Goal: Task Accomplishment & Management: Complete application form

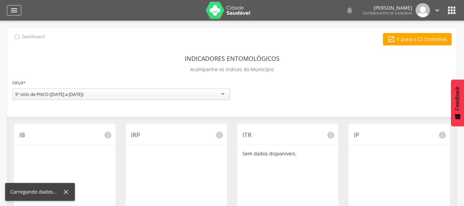
click at [10, 8] on icon "" at bounding box center [14, 10] width 8 height 8
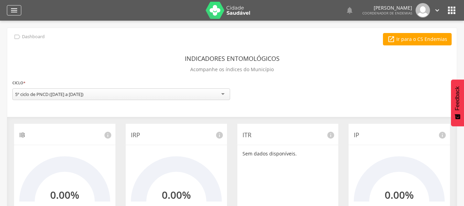
click at [16, 9] on icon "" at bounding box center [14, 10] width 8 height 8
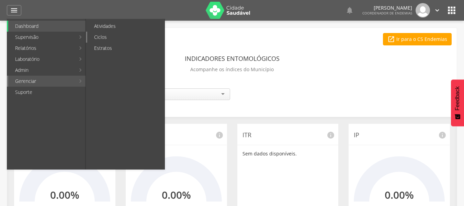
click at [113, 33] on link "Ciclos" at bounding box center [125, 37] width 77 height 11
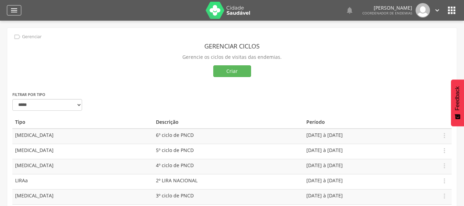
click at [11, 10] on icon "" at bounding box center [14, 10] width 8 height 8
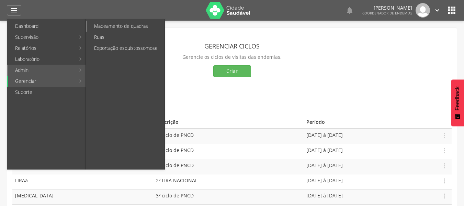
click at [104, 28] on link "Mapeamento de quadras" at bounding box center [125, 26] width 77 height 11
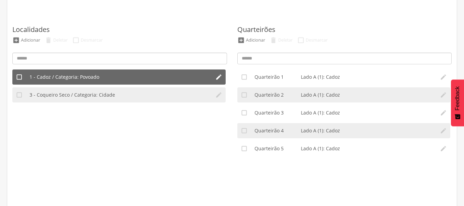
scroll to position [42, 0]
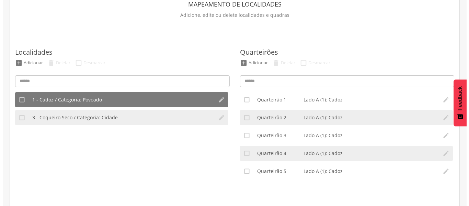
scroll to position [42, 0]
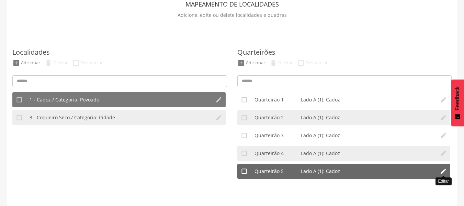
click at [440, 171] on icon "" at bounding box center [443, 170] width 7 height 7
type input "*"
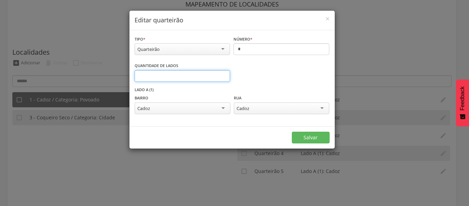
click at [224, 72] on input "*" at bounding box center [183, 76] width 96 height 12
click at [223, 73] on input "*" at bounding box center [183, 76] width 96 height 12
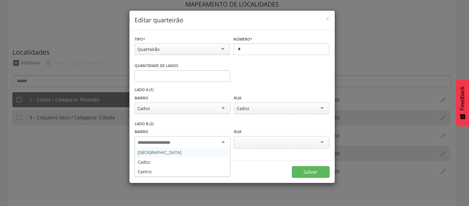
click at [220, 140] on div at bounding box center [182, 142] width 95 height 12
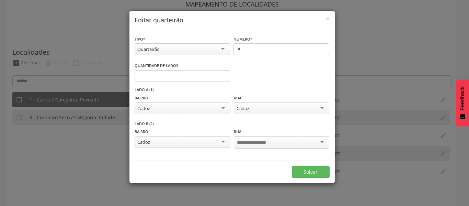
click at [266, 143] on input "select-one" at bounding box center [257, 142] width 40 height 6
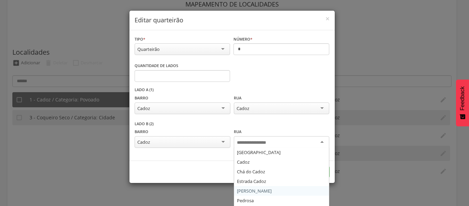
scroll to position [34, 0]
click at [220, 111] on div "Cadoz" at bounding box center [182, 108] width 95 height 12
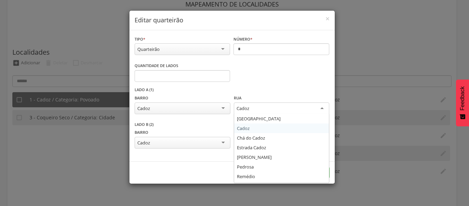
click at [262, 109] on div "Cadoz" at bounding box center [281, 108] width 95 height 12
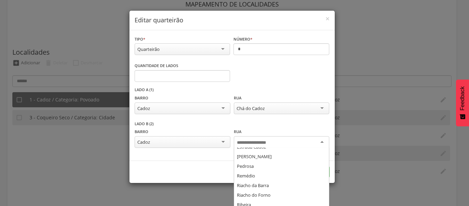
click at [252, 143] on input "select-one" at bounding box center [257, 142] width 40 height 6
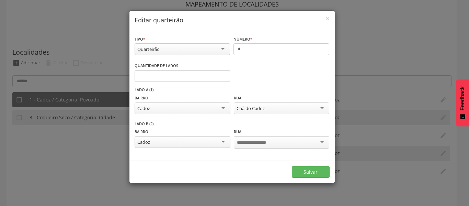
click at [297, 90] on div "**********" at bounding box center [232, 104] width 195 height 34
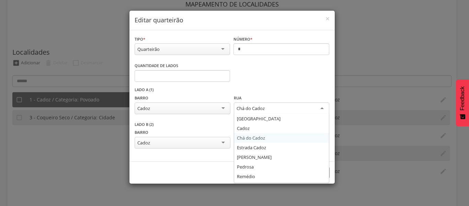
click at [274, 108] on div "Chá do Cadoz" at bounding box center [281, 108] width 95 height 12
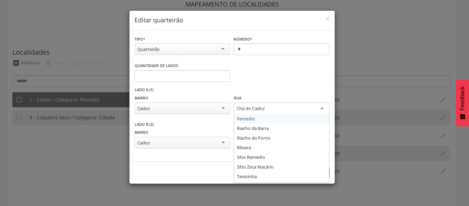
scroll to position [66, 0]
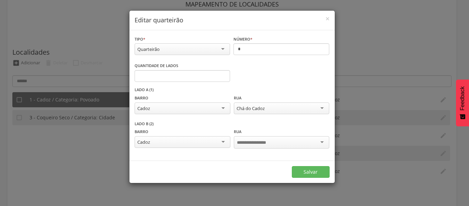
click at [266, 85] on div "Quantidade de lados * Informe o número" at bounding box center [232, 74] width 195 height 25
click at [263, 115] on div "**********" at bounding box center [232, 107] width 195 height 27
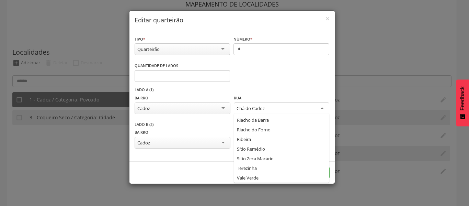
click at [261, 110] on div "Chá do Cadoz" at bounding box center [250, 108] width 28 height 6
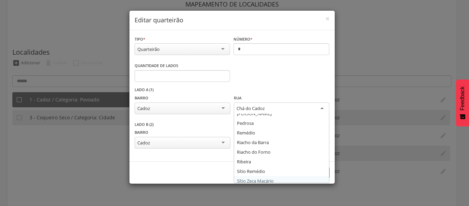
scroll to position [32, 0]
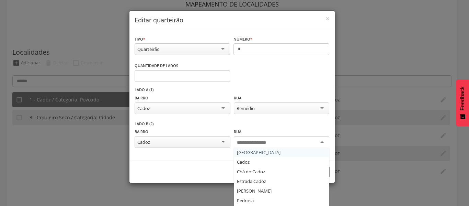
click at [256, 143] on input "select-one" at bounding box center [257, 142] width 40 height 6
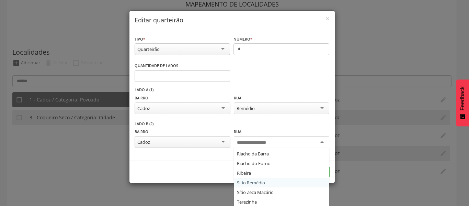
click at [190, 189] on div "**********" at bounding box center [234, 103] width 469 height 206
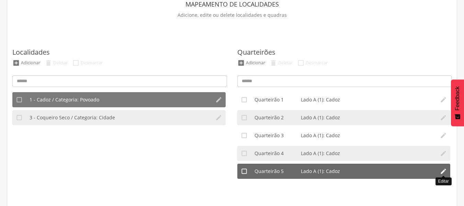
click at [445, 168] on icon "" at bounding box center [443, 170] width 7 height 7
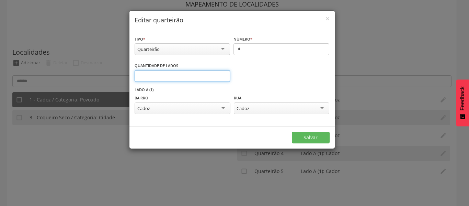
type input "*"
click at [224, 74] on input "*" at bounding box center [183, 76] width 96 height 12
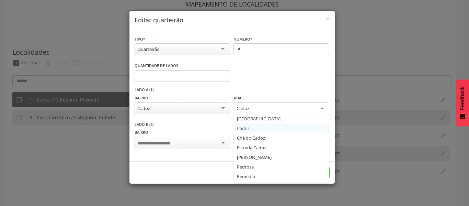
click at [317, 112] on div "Cadoz" at bounding box center [281, 108] width 95 height 12
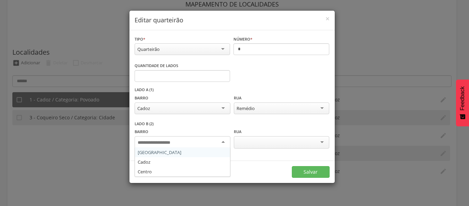
click at [203, 141] on div at bounding box center [182, 142] width 95 height 12
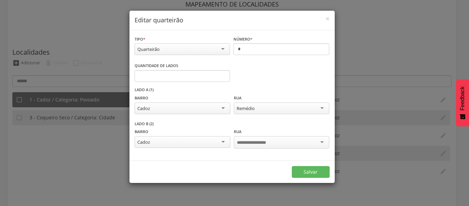
click at [311, 141] on div at bounding box center [281, 142] width 95 height 12
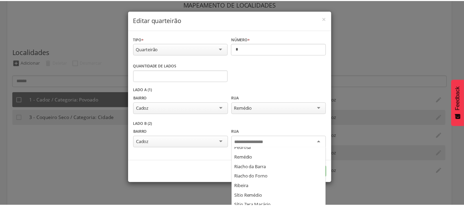
scroll to position [66, 0]
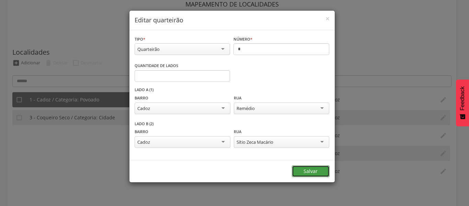
click at [306, 173] on button "Salvar" at bounding box center [311, 171] width 38 height 12
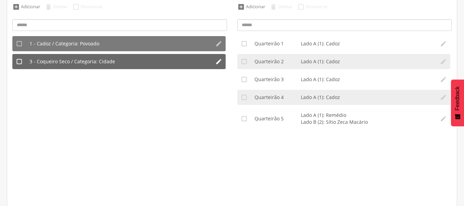
scroll to position [0, 0]
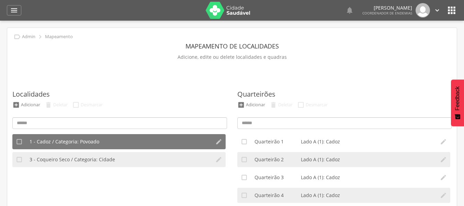
click at [448, 7] on icon "" at bounding box center [451, 10] width 11 height 11
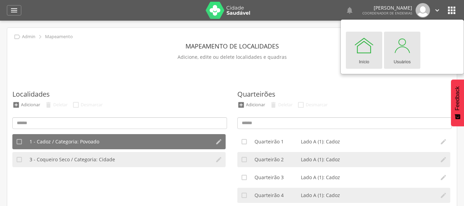
click at [408, 51] on div at bounding box center [402, 45] width 21 height 21
